Goal: Check status: Check status

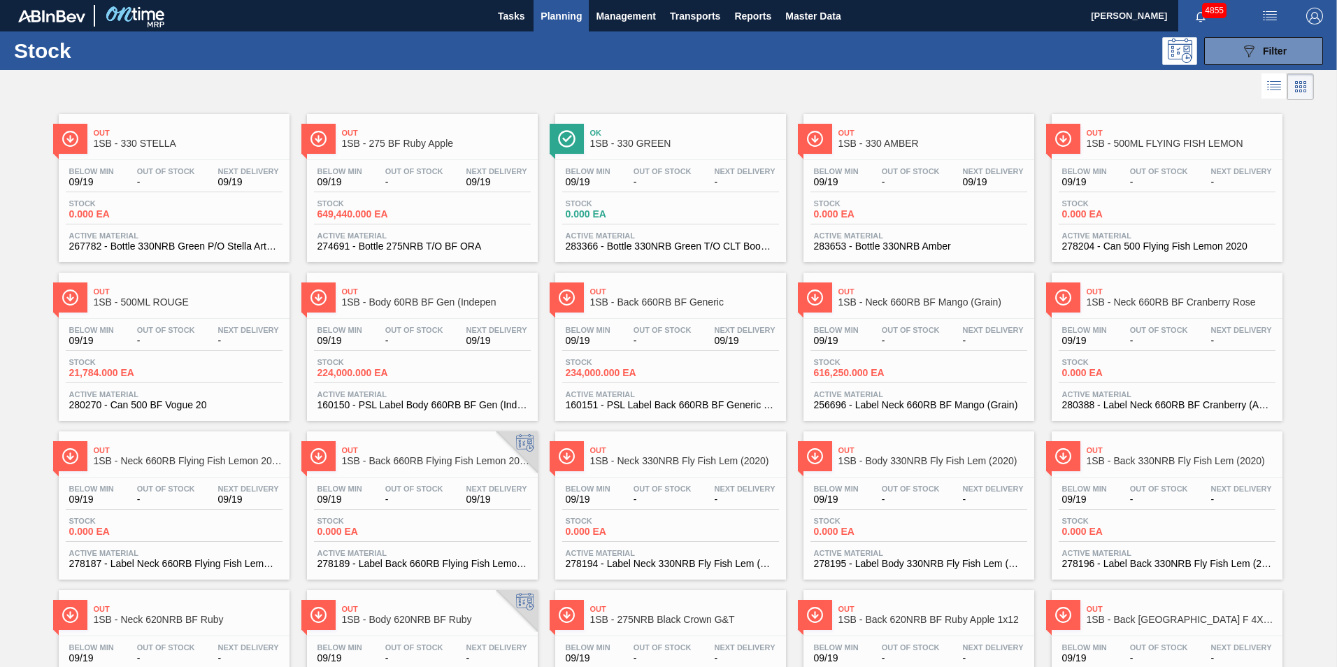
click at [566, 17] on span "Planning" at bounding box center [560, 16] width 41 height 17
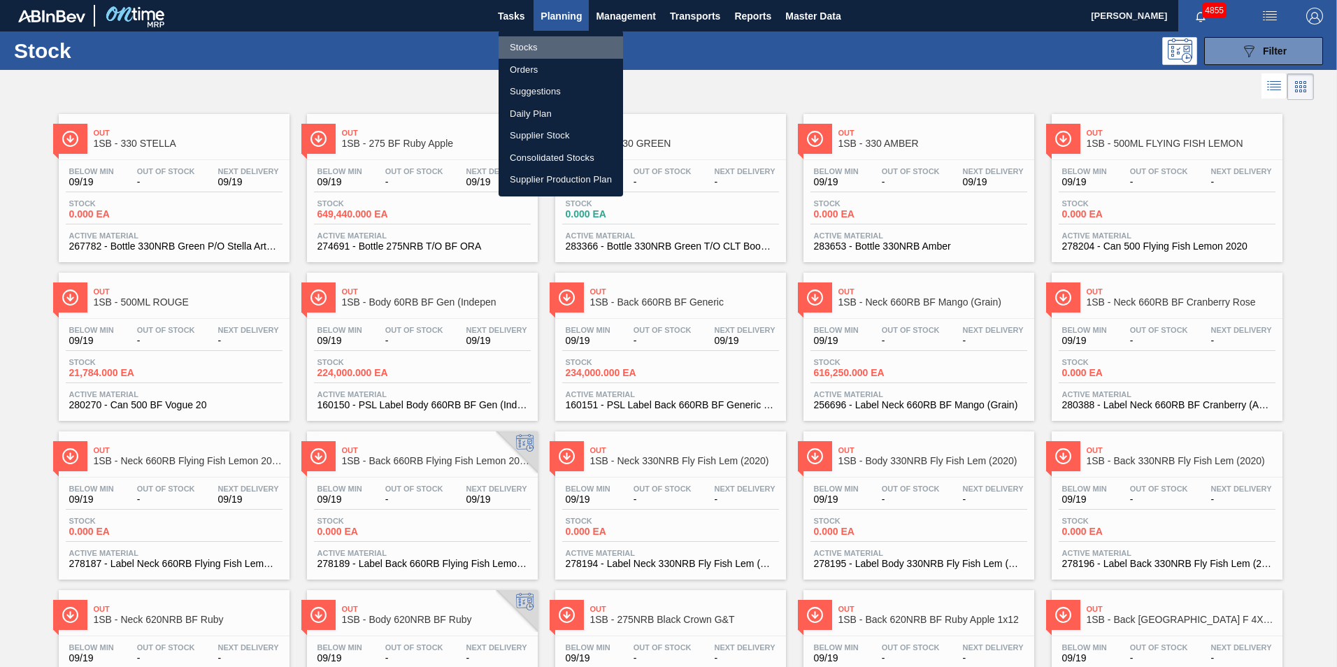
click at [531, 47] on li "Stocks" at bounding box center [560, 47] width 124 height 22
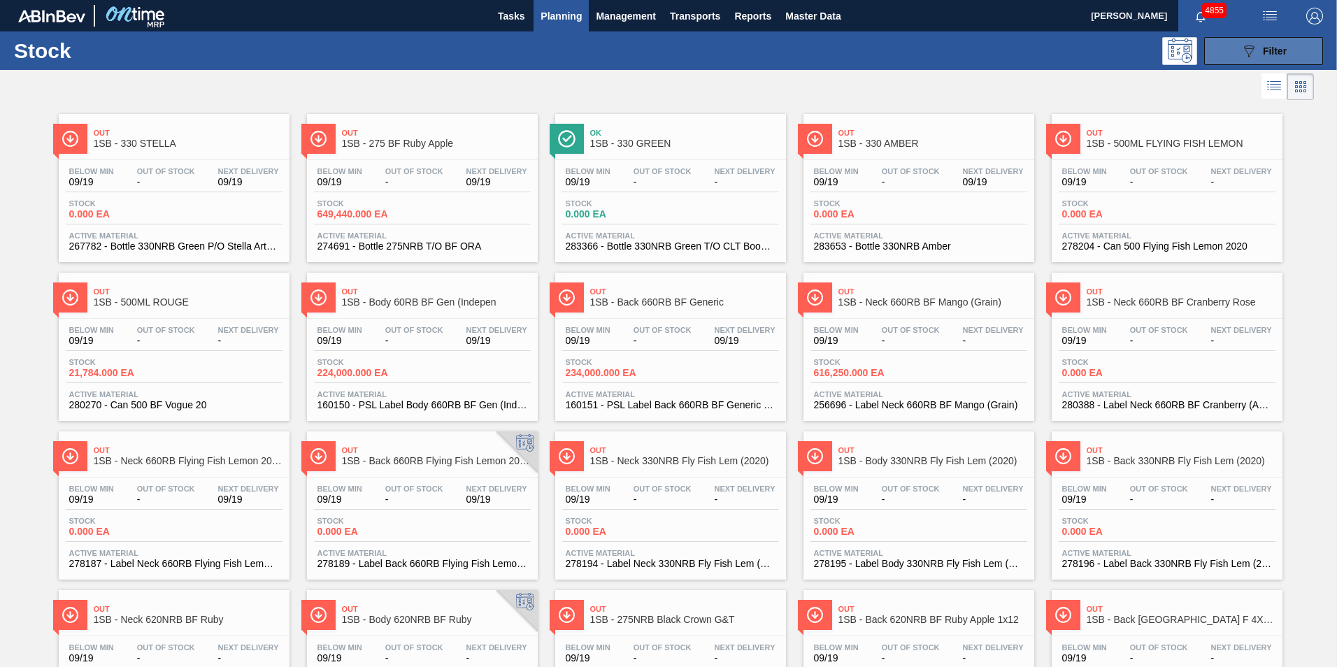
click at [1287, 55] on button "089F7B8B-B2A5-4AFE-B5C0-19BA573D28AC Filter" at bounding box center [1263, 51] width 119 height 28
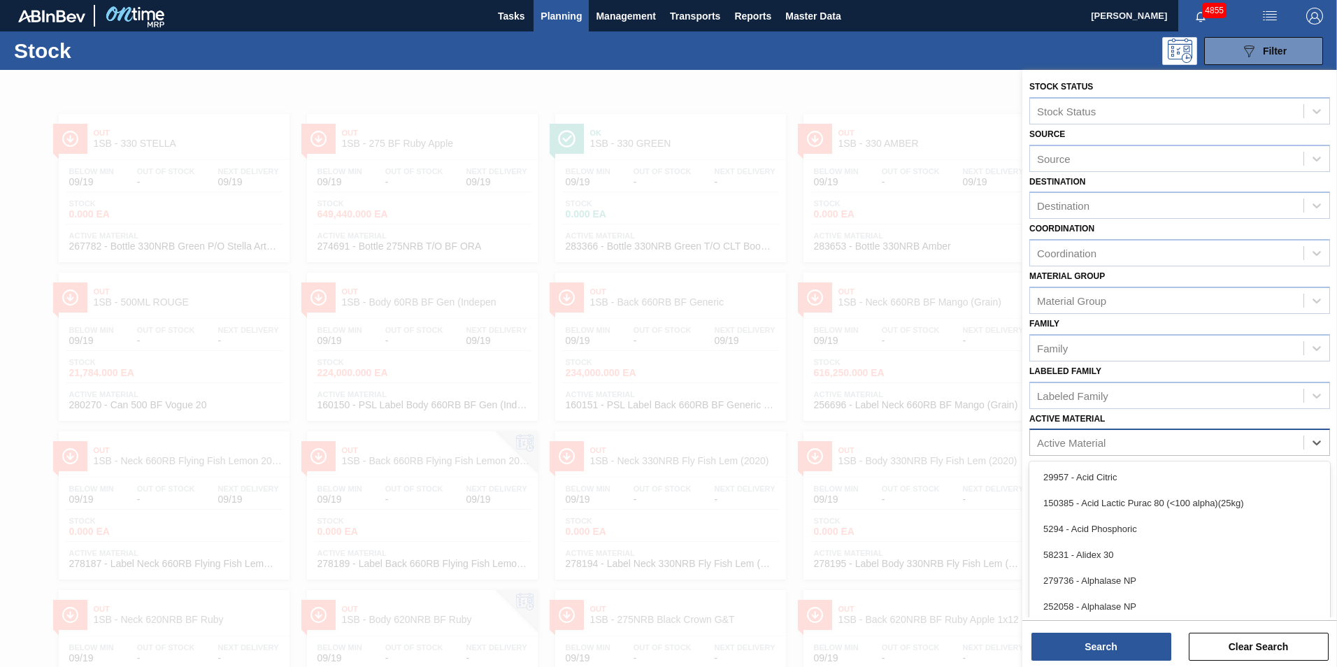
click at [1093, 447] on div "Active Material" at bounding box center [1071, 443] width 69 height 12
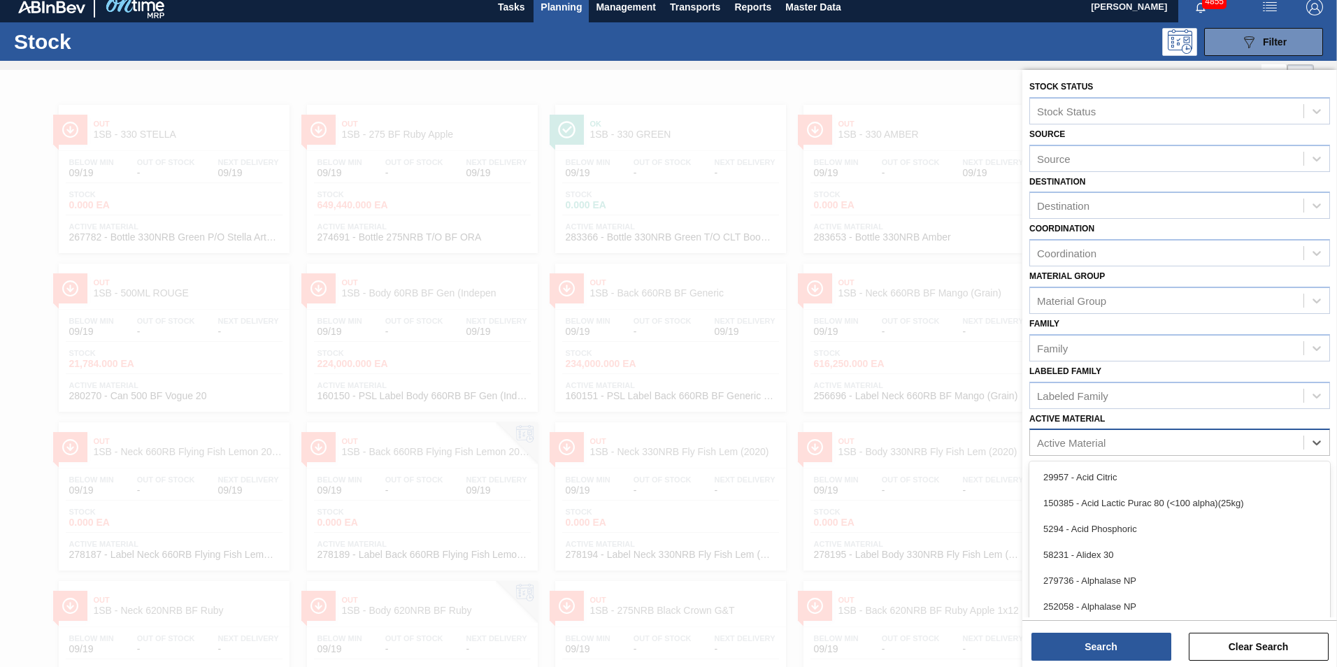
scroll to position [10, 0]
paste Material "285188"
type Material "285188"
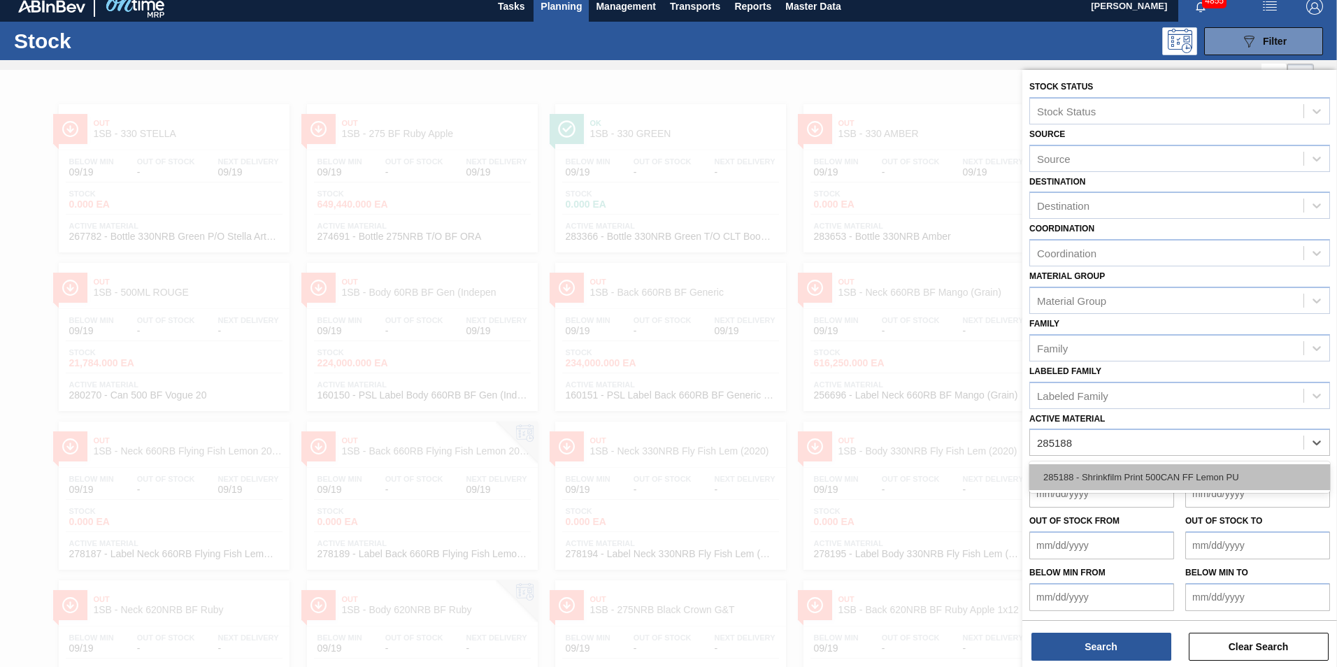
click at [1130, 470] on div "285188 - Shrinkfilm Print 500CAN FF Lemon PU" at bounding box center [1179, 477] width 301 height 26
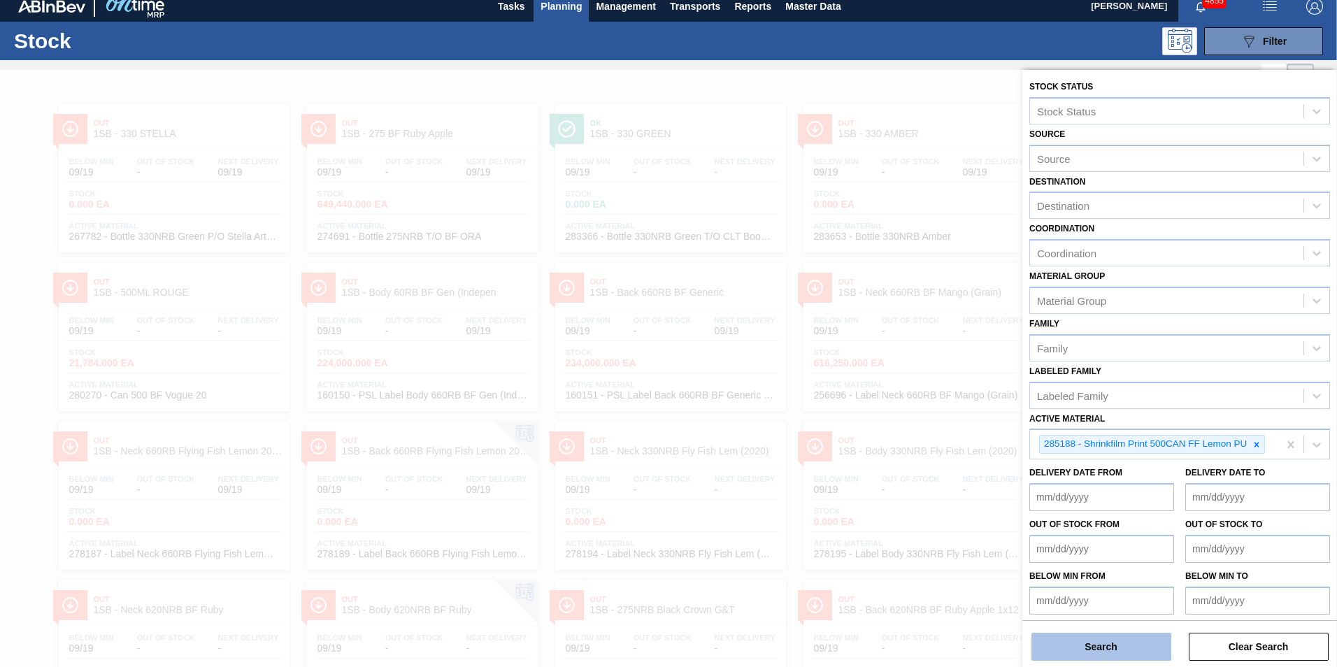
click at [1121, 656] on button "Search" at bounding box center [1101, 647] width 140 height 28
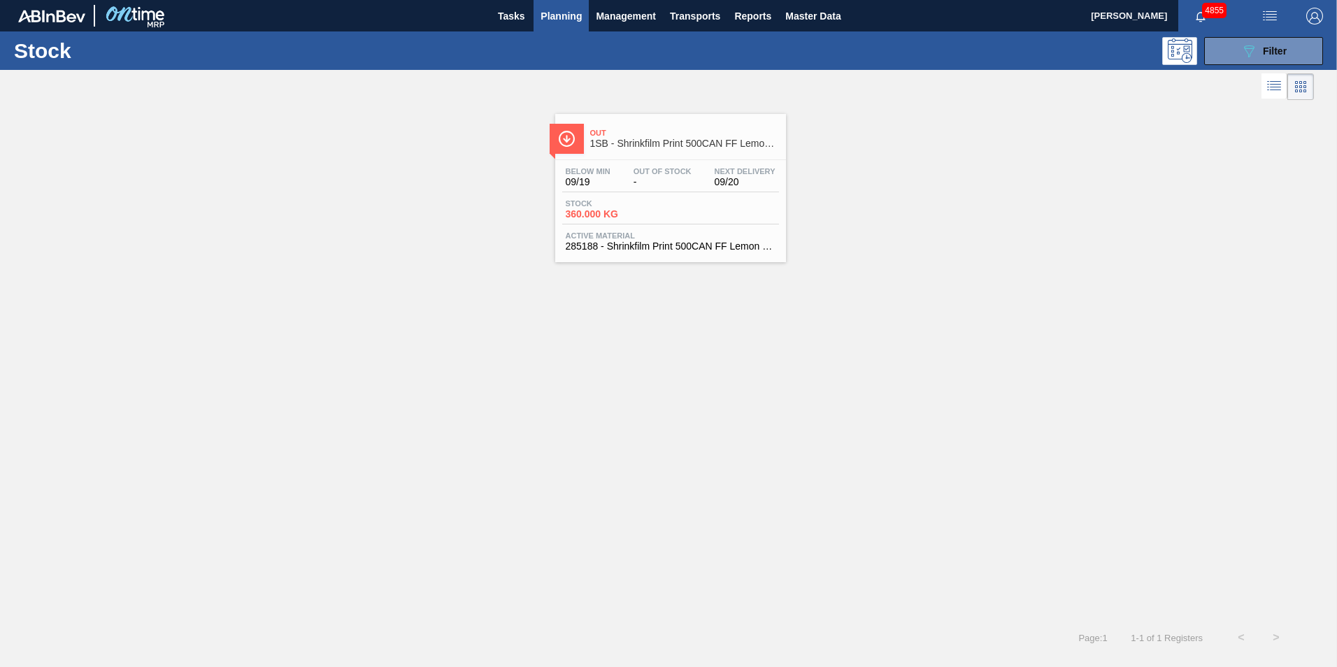
click at [631, 194] on div "Below Min 09/19 Out Of Stock - Next Delivery 09/20 Stock 360.000 KG Active Mate…" at bounding box center [670, 207] width 231 height 95
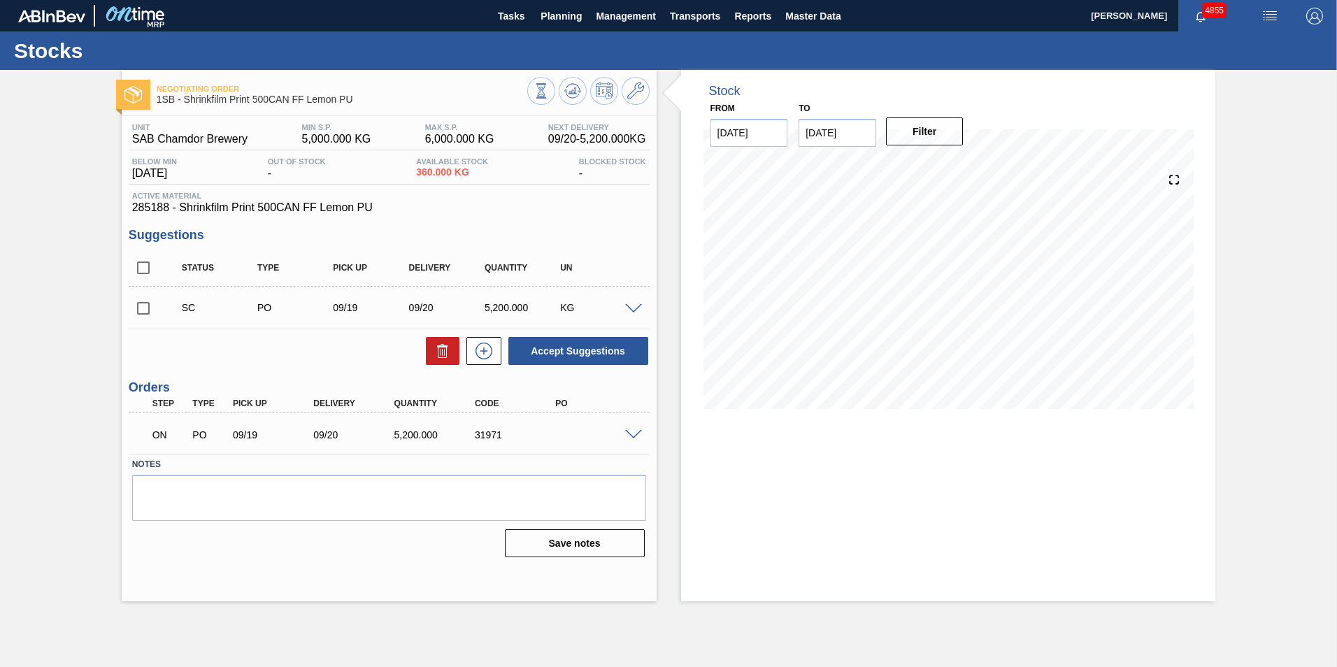
click at [631, 437] on span at bounding box center [633, 435] width 17 height 10
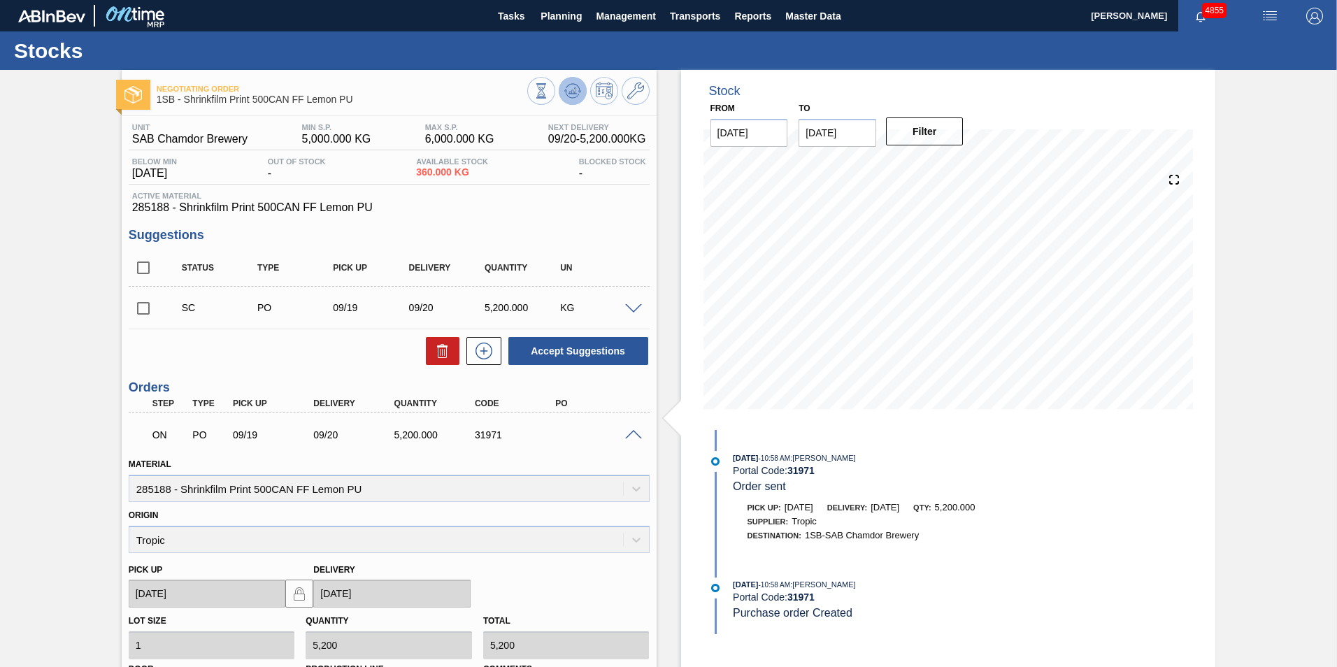
click at [575, 95] on icon at bounding box center [572, 90] width 17 height 17
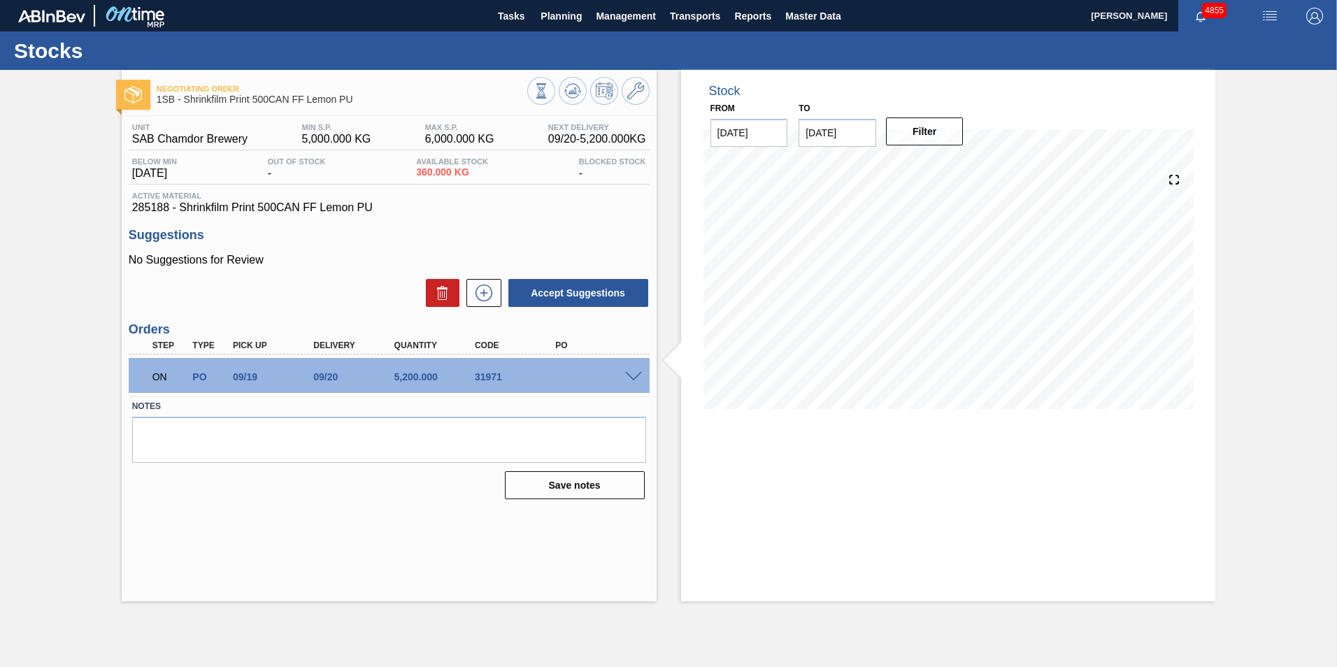
click at [515, 400] on label "Notes" at bounding box center [389, 406] width 514 height 20
click at [634, 376] on span at bounding box center [633, 377] width 17 height 10
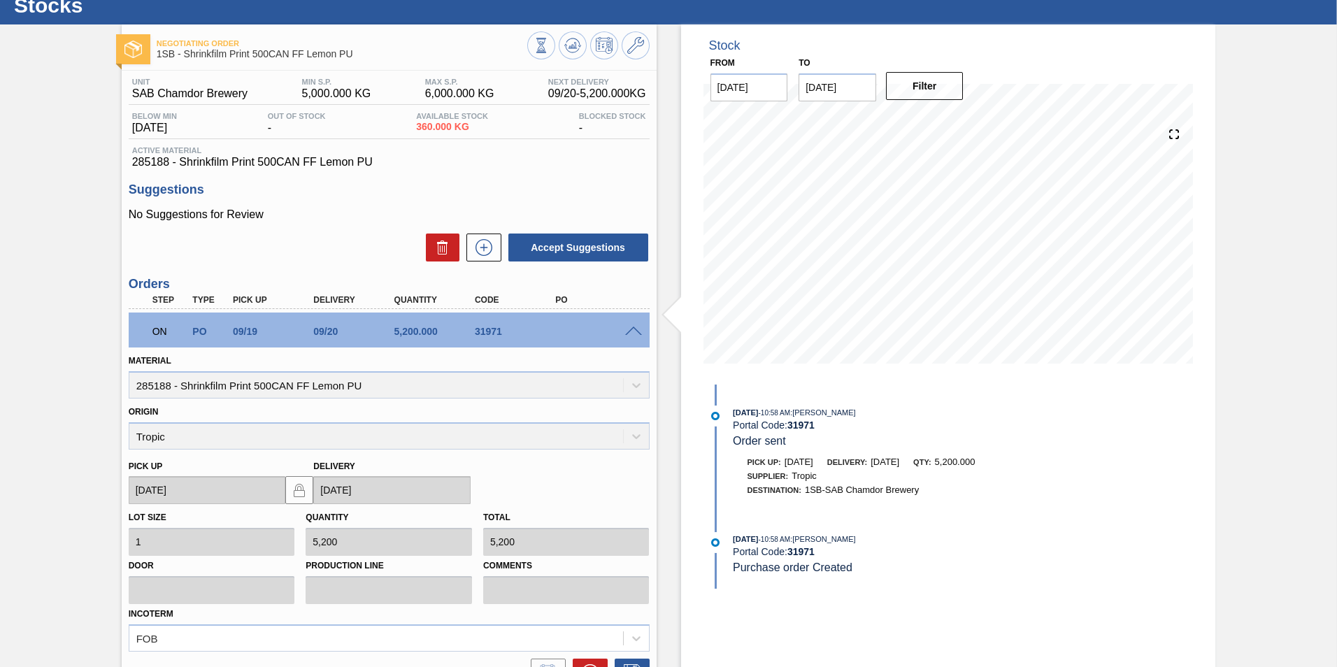
scroll to position [70, 0]
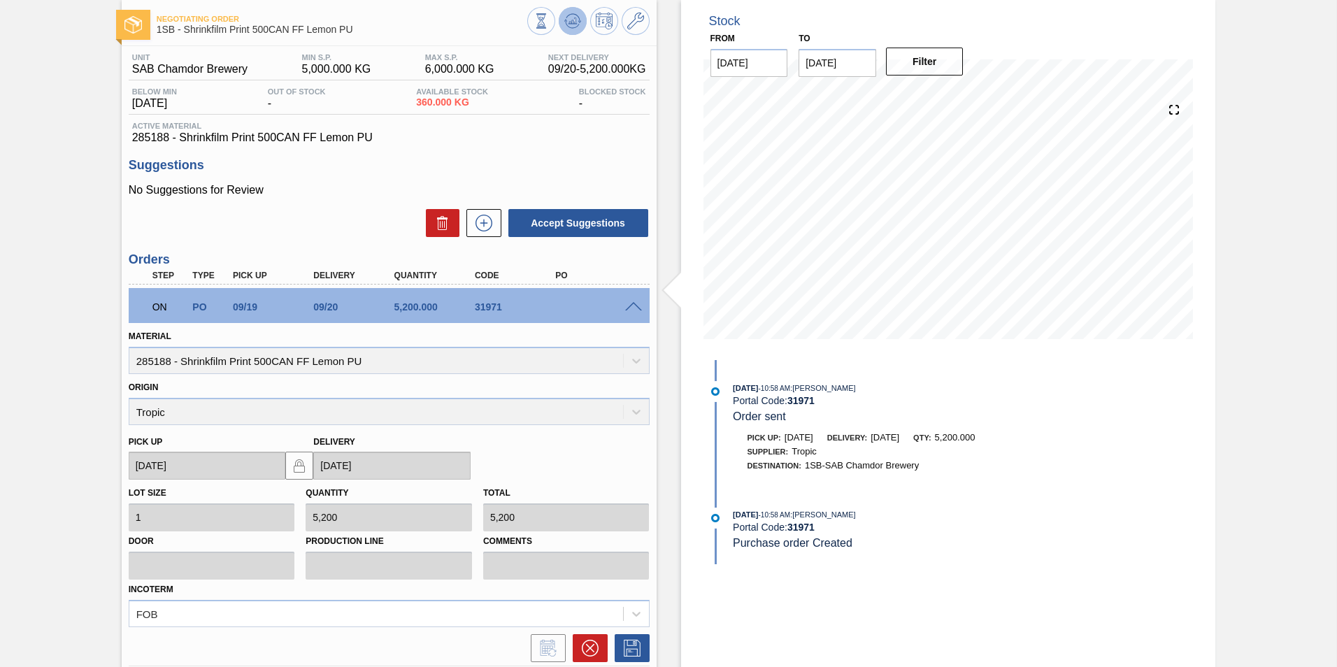
click at [566, 24] on icon at bounding box center [572, 21] width 17 height 17
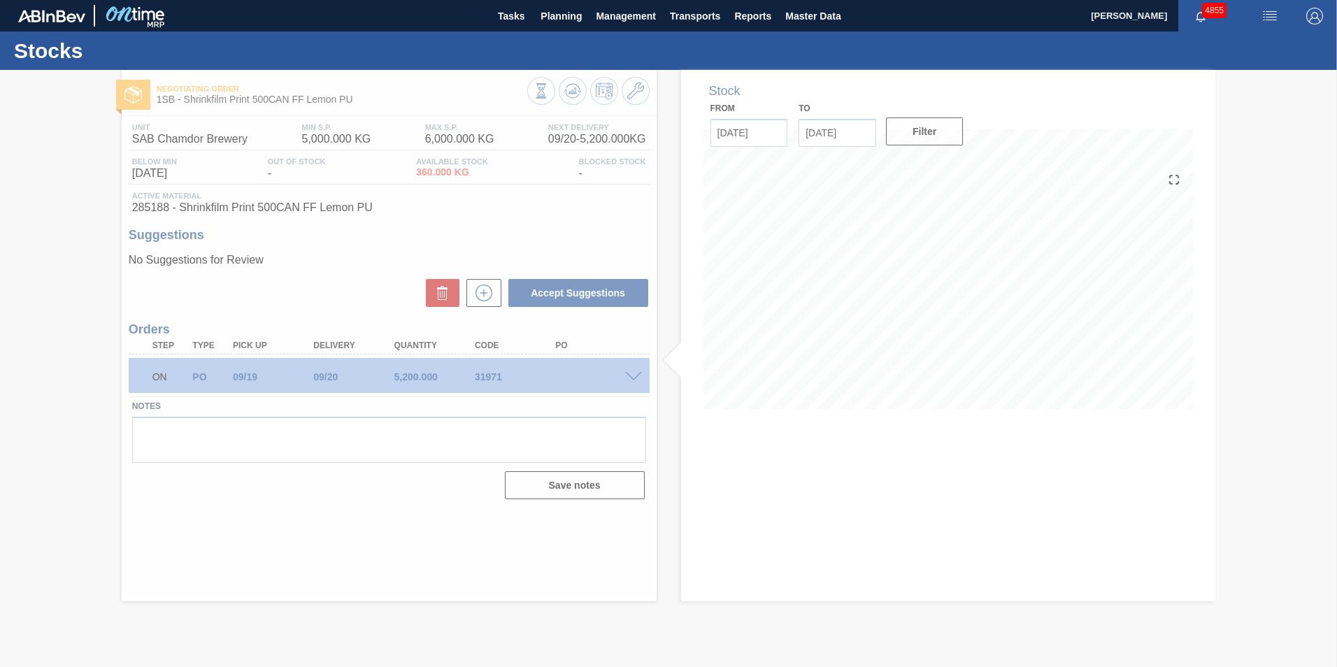
scroll to position [0, 0]
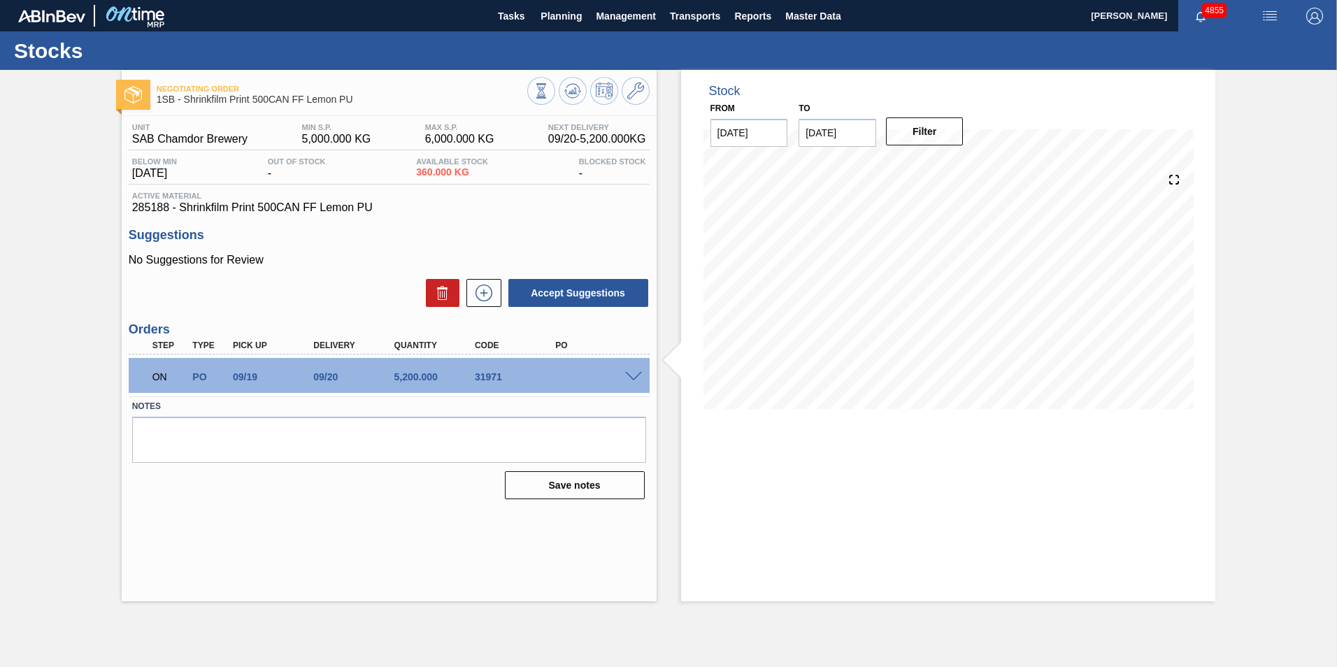
click at [637, 377] on span at bounding box center [633, 377] width 17 height 10
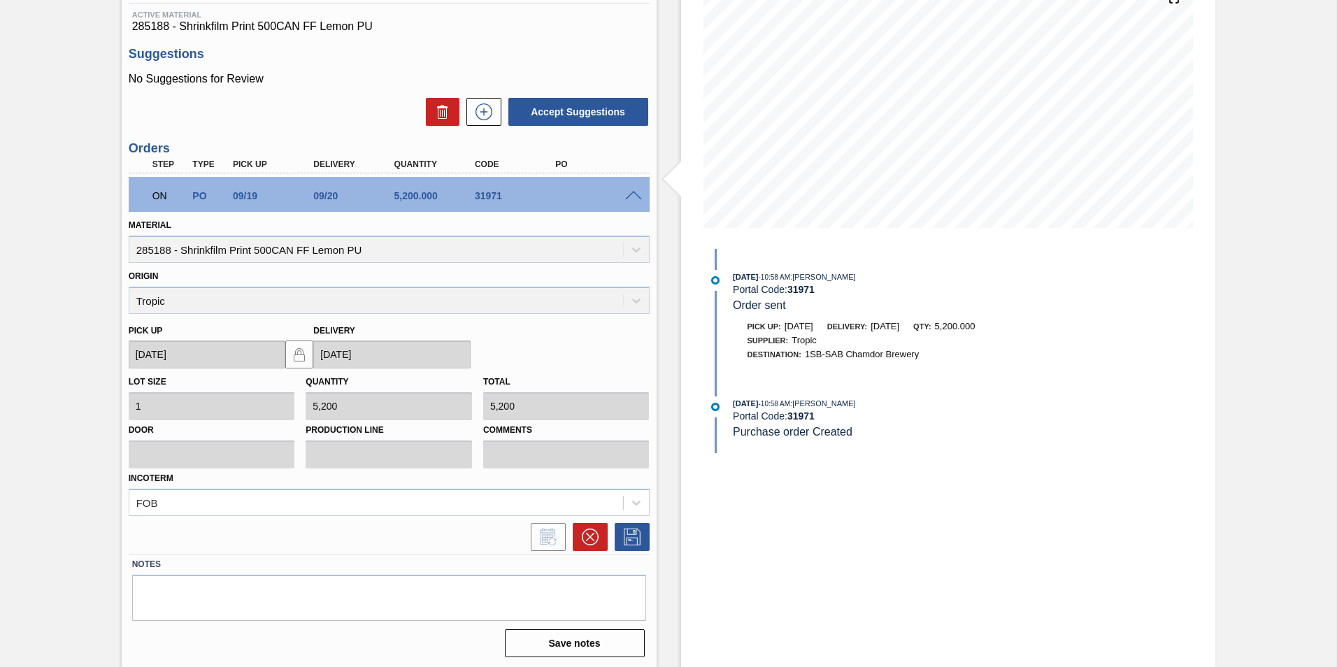
scroll to position [183, 0]
